Goal: Contribute content

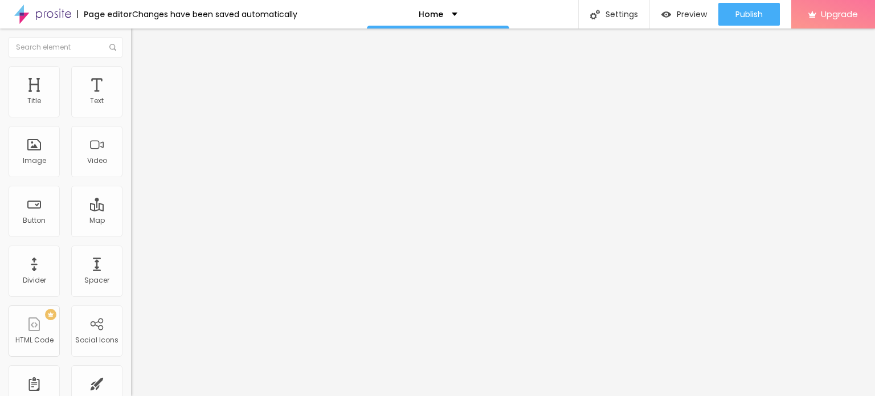
click at [131, 107] on input "Click me" at bounding box center [199, 101] width 137 height 11
paste input "Whatsapp 📞 :- 7208964547"
type input "Whatsapp 📞 :- 7208964547"
click at [131, 233] on input "https://" at bounding box center [199, 228] width 137 height 11
paste input "sexyhezal.in/"
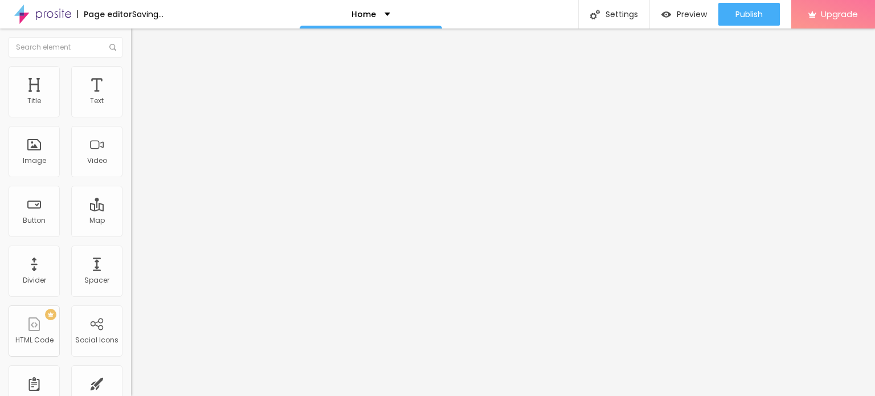
type input "https://sexyhezal.in/"
click at [131, 255] on div "Open in new tab" at bounding box center [196, 252] width 131 height 6
click at [43, 165] on div "Image" at bounding box center [34, 151] width 51 height 51
click at [131, 98] on span "Change image" at bounding box center [161, 93] width 61 height 10
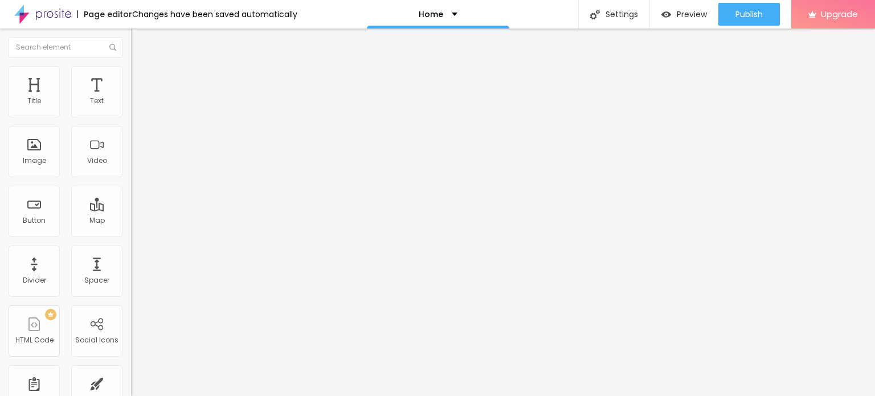
click at [131, 98] on span "Change image" at bounding box center [161, 93] width 61 height 10
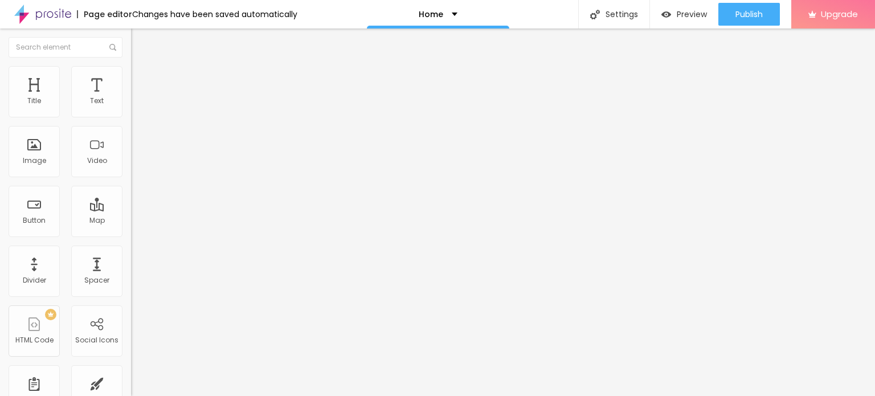
click at [131, 234] on input "https://" at bounding box center [199, 227] width 137 height 11
type input "https://sexyhezal.in/"
click at [131, 98] on span "Add image" at bounding box center [154, 93] width 47 height 10
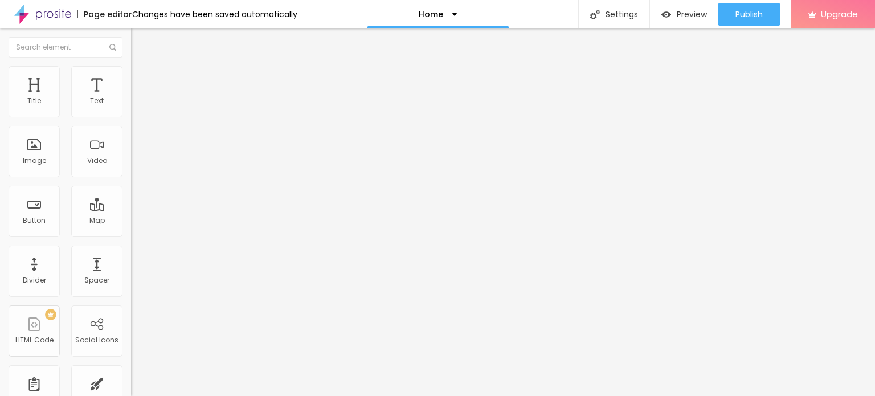
click at [131, 234] on input "https://" at bounding box center [199, 227] width 137 height 11
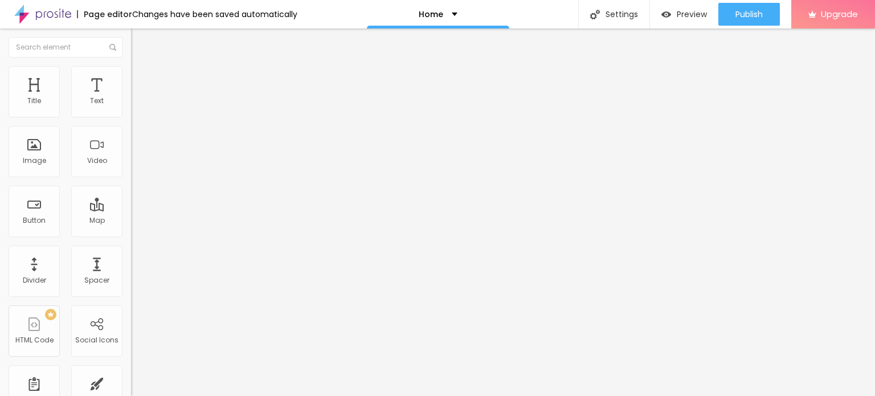
type input "https://sexyhezal.in/"
click at [58, 11] on img at bounding box center [42, 14] width 57 height 28
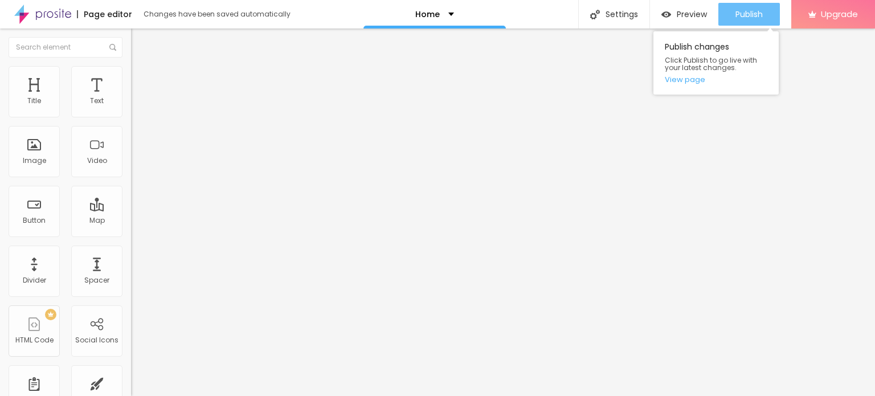
click at [768, 9] on button "Publish" at bounding box center [750, 14] width 62 height 23
